Goal: Task Accomplishment & Management: Use online tool/utility

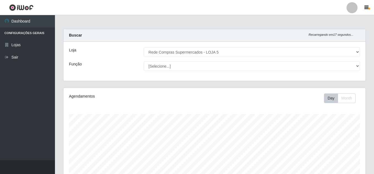
select select "397"
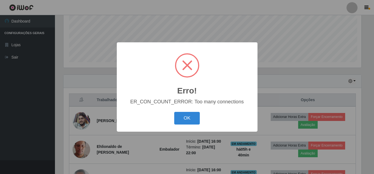
scroll to position [114, 299]
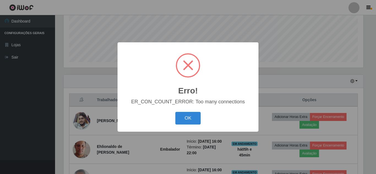
click at [320, 49] on div "Erro! × ER_CON_COUNT_ERROR: Too many connections OK Cancel" at bounding box center [188, 87] width 376 height 174
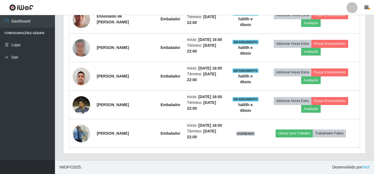
scroll to position [299, 0]
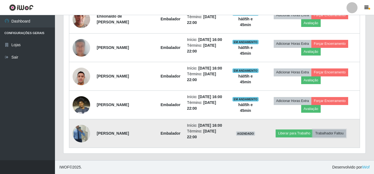
click at [331, 131] on button "Trabalhador Faltou" at bounding box center [329, 134] width 33 height 8
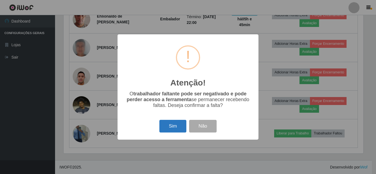
click at [168, 129] on button "Sim" at bounding box center [172, 126] width 27 height 13
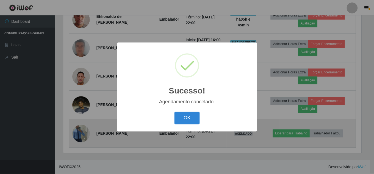
scroll to position [265, 0]
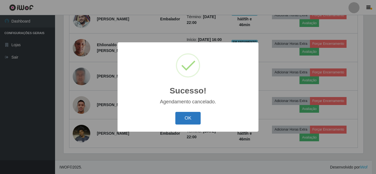
click at [189, 119] on button "OK" at bounding box center [188, 118] width 26 height 13
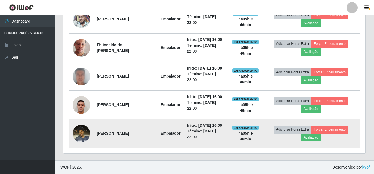
scroll to position [114, 302]
click at [342, 128] on button "Forçar Encerramento" at bounding box center [330, 130] width 37 height 8
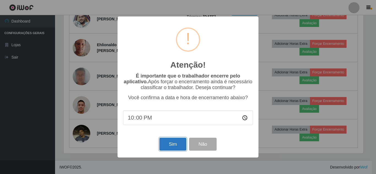
click at [174, 145] on button "Sim" at bounding box center [172, 144] width 27 height 13
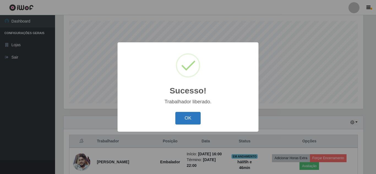
click at [194, 116] on button "OK" at bounding box center [188, 118] width 26 height 13
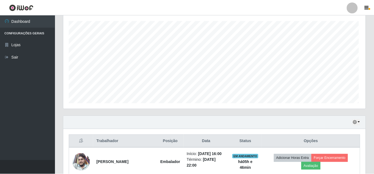
scroll to position [114, 302]
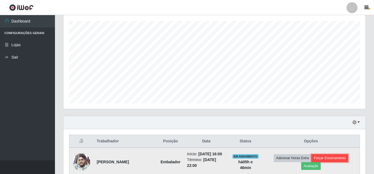
click at [334, 158] on button "Forçar Encerramento" at bounding box center [330, 158] width 37 height 8
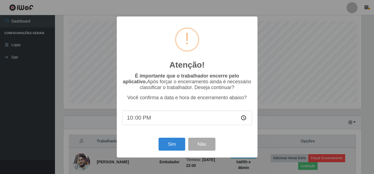
scroll to position [114, 299]
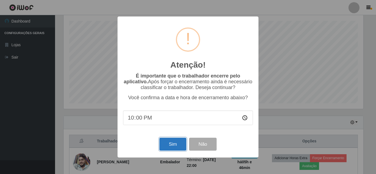
click at [176, 143] on button "Sim" at bounding box center [172, 144] width 27 height 13
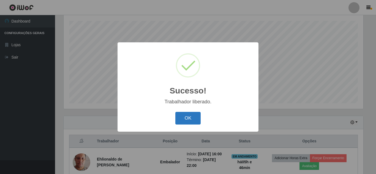
click at [195, 121] on button "OK" at bounding box center [188, 118] width 26 height 13
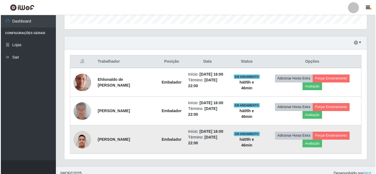
scroll to position [176, 0]
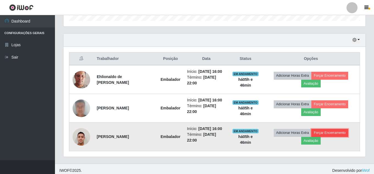
click at [332, 132] on button "Forçar Encerramento" at bounding box center [330, 133] width 37 height 8
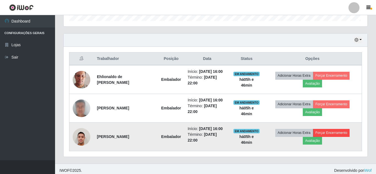
scroll to position [0, 0]
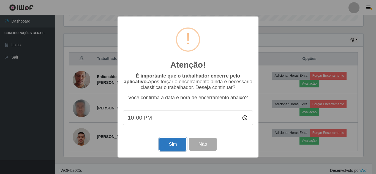
click at [174, 144] on button "Sim" at bounding box center [172, 144] width 27 height 13
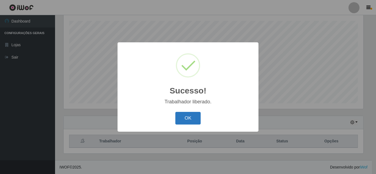
click at [187, 119] on button "OK" at bounding box center [188, 118] width 26 height 13
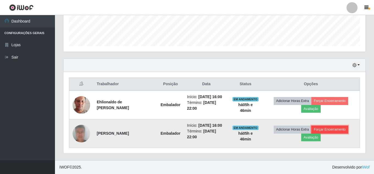
click at [339, 131] on button "Forçar Encerramento" at bounding box center [330, 130] width 37 height 8
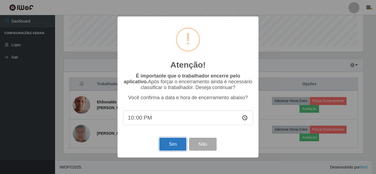
click at [169, 145] on button "Sim" at bounding box center [172, 144] width 27 height 13
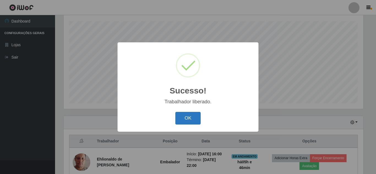
click at [183, 114] on button "OK" at bounding box center [188, 118] width 26 height 13
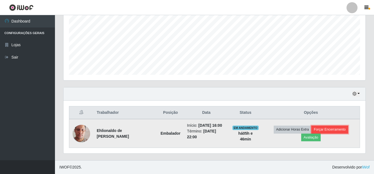
click at [326, 129] on button "Forçar Encerramento" at bounding box center [330, 130] width 37 height 8
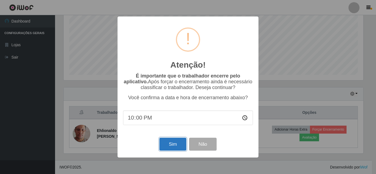
click at [169, 145] on button "Sim" at bounding box center [172, 144] width 27 height 13
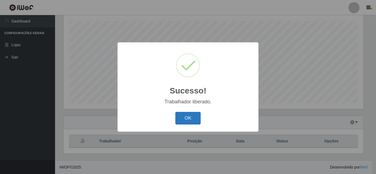
click at [191, 123] on button "OK" at bounding box center [188, 118] width 26 height 13
